Goal: Find specific page/section: Find specific page/section

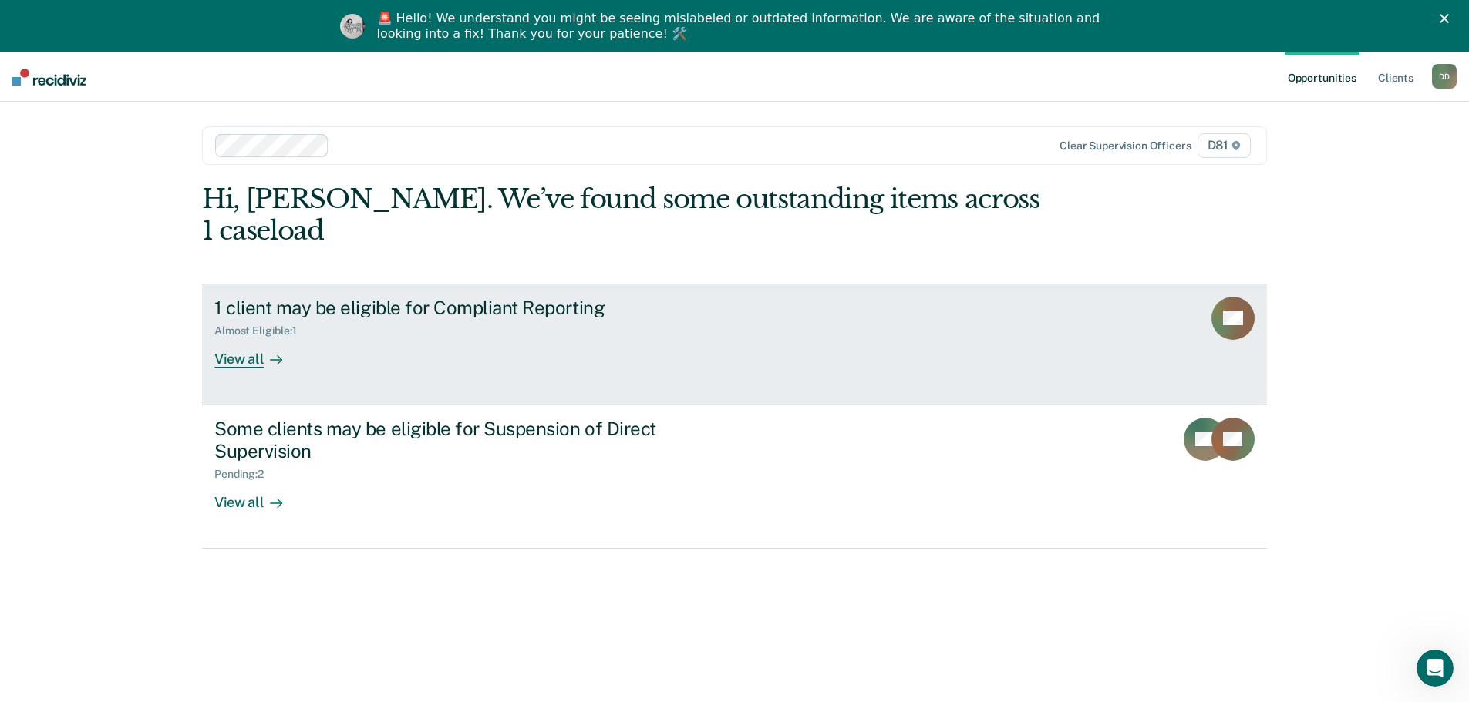
click at [239, 338] on div "View all" at bounding box center [257, 353] width 86 height 30
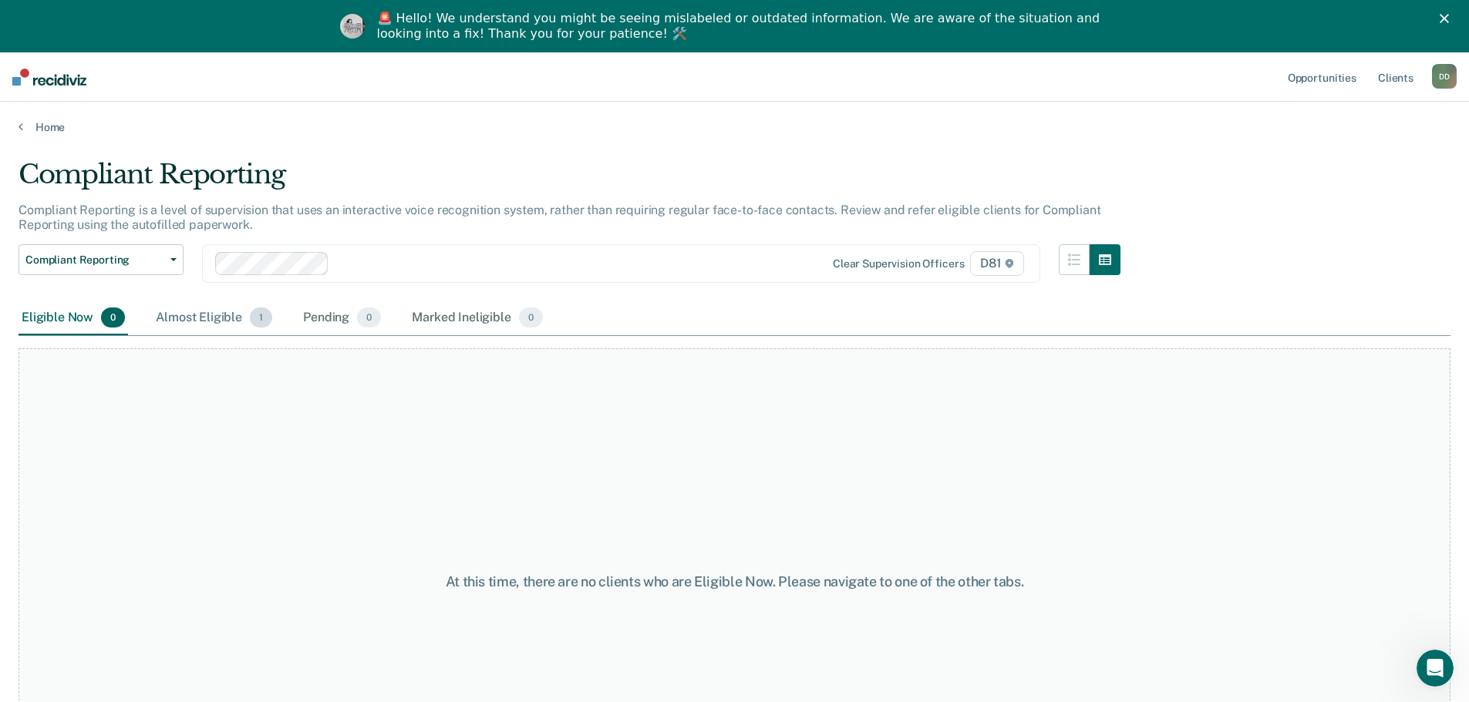
click at [217, 321] on div "Almost Eligible 1" at bounding box center [214, 319] width 123 height 34
